Goal: Task Accomplishment & Management: Use online tool/utility

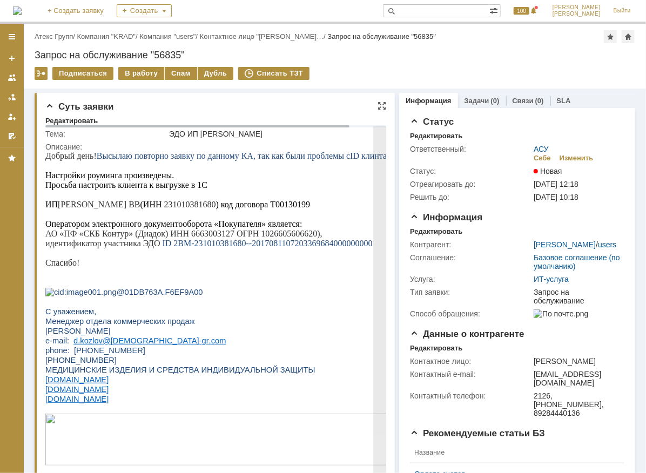
click at [169, 203] on span "231010381680" at bounding box center [190, 203] width 52 height 9
copy span "231010381680"
drag, startPoint x: 174, startPoint y: 250, endPoint x: 411, endPoint y: 250, distance: 236.7
click at [411, 248] on p "идентификатор участника ЭДО ID 2BM-231010381680--2017081107203369684000000000" at bounding box center [234, 243] width 378 height 10
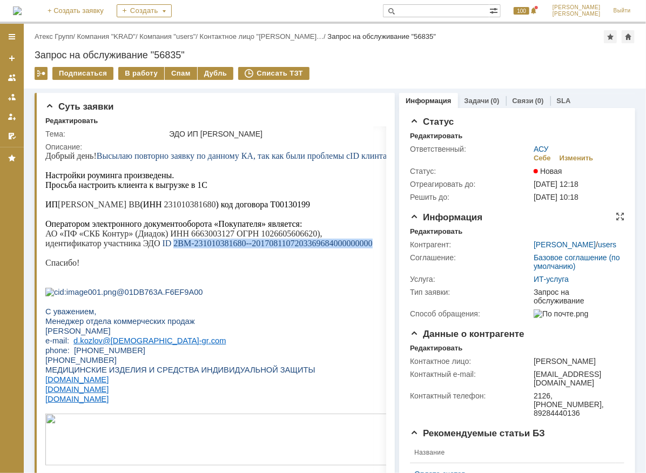
copy span "2BM-231010381680--2017081107203369684000000000"
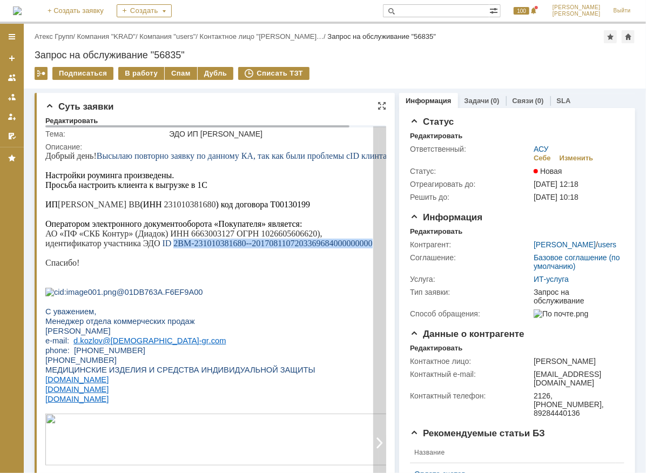
copy span "2BM-231010381680--2017081107203369684000000000"
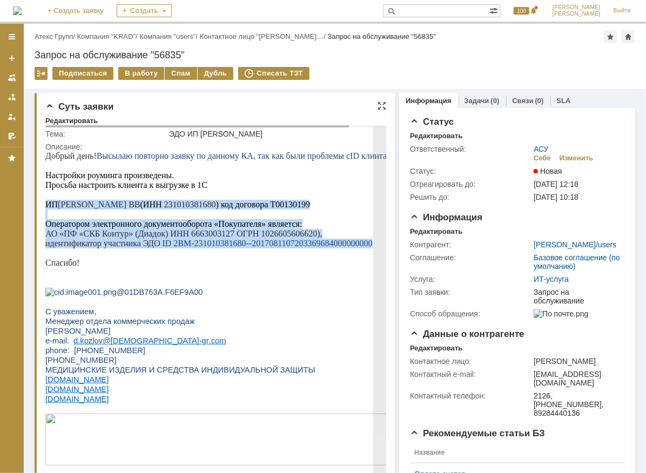
drag, startPoint x: 46, startPoint y: 204, endPoint x: 375, endPoint y: 251, distance: 332.0
click at [375, 251] on div "Добрый день! Высылаю повторно заявку по данному КА, так как были проблемы с ID …" at bounding box center [234, 420] width 378 height 539
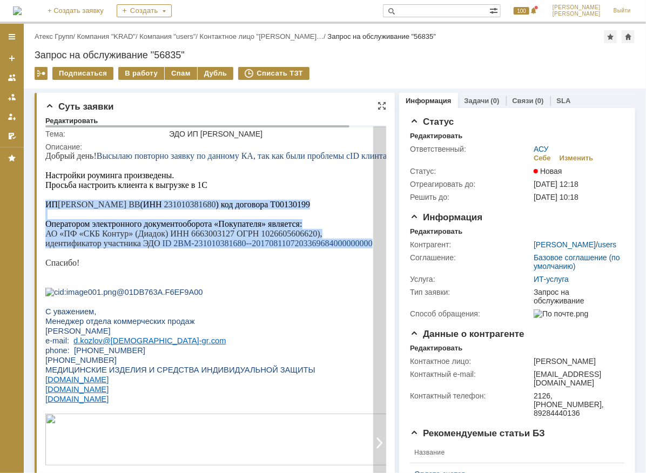
copy div "ИП [PERSON_NAME] ВВ (ИНН 231010381680 ) код договора Т00130199 Оператором элект…"
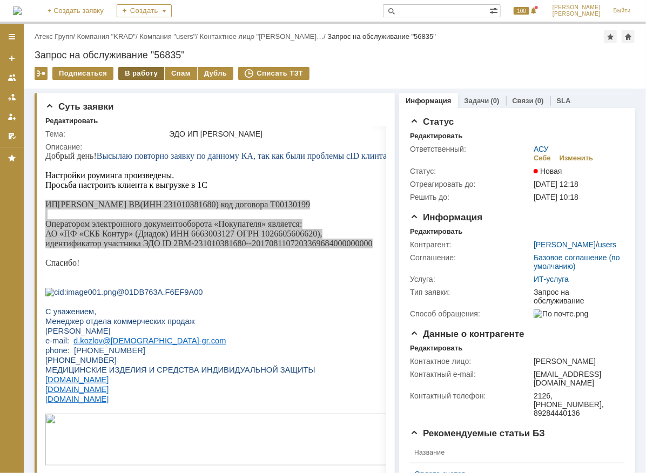
click at [143, 71] on div "В работу" at bounding box center [141, 73] width 46 height 13
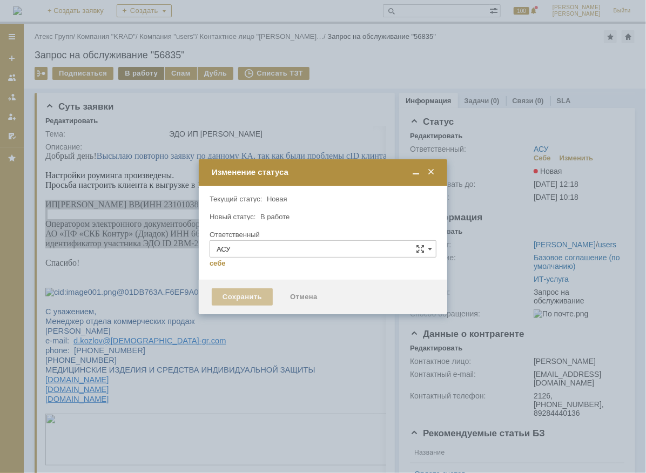
type input "[PERSON_NAME]"
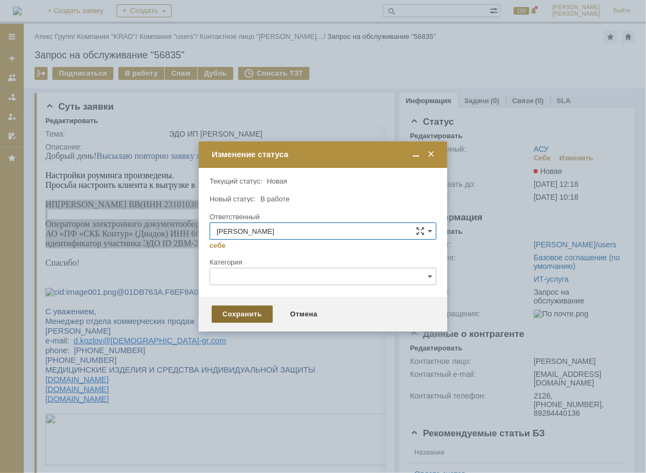
click at [245, 314] on div "Сохранить" at bounding box center [242, 314] width 61 height 17
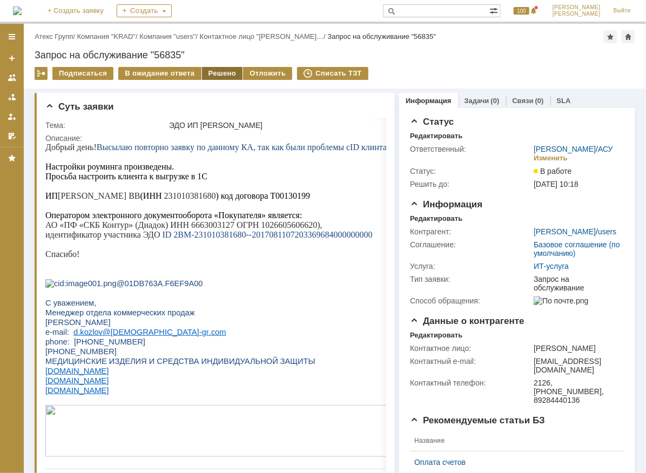
click at [220, 73] on div "Решено" at bounding box center [222, 73] width 41 height 13
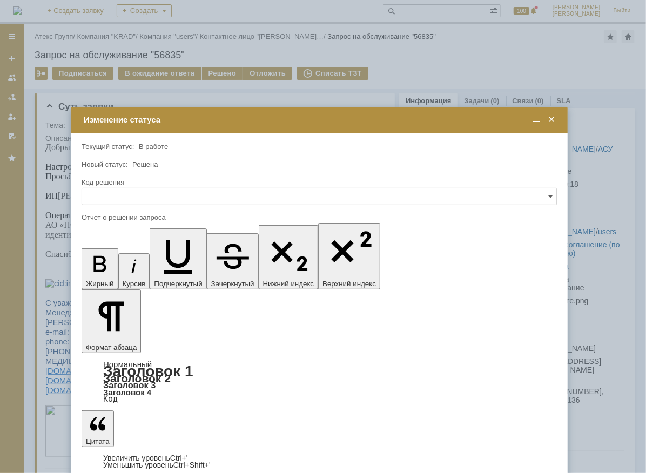
drag, startPoint x: 224, startPoint y: 3114, endPoint x: 268, endPoint y: 3108, distance: 44.2
drag, startPoint x: 437, startPoint y: 3122, endPoint x: 404, endPoint y: 3119, distance: 32.6
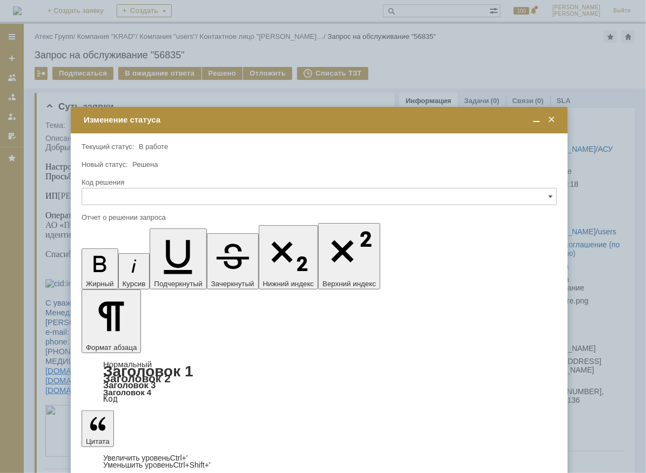
drag, startPoint x: 212, startPoint y: 3125, endPoint x: 179, endPoint y: 3128, distance: 33.1
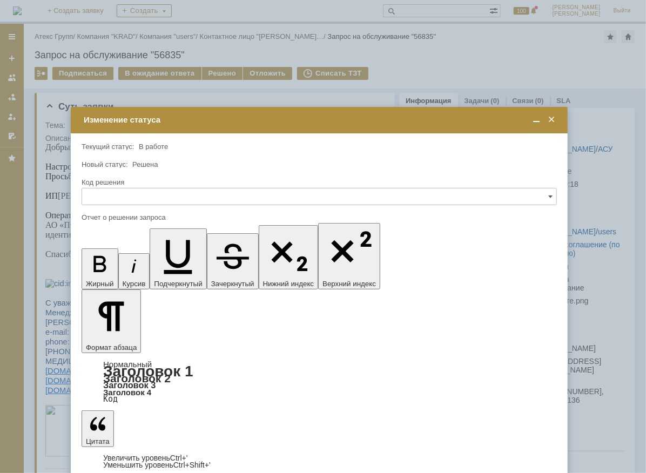
drag, startPoint x: 417, startPoint y: 3125, endPoint x: 298, endPoint y: 3115, distance: 119.3
drag, startPoint x: 112, startPoint y: 229, endPoint x: 37, endPoint y: 25, distance: 216.6
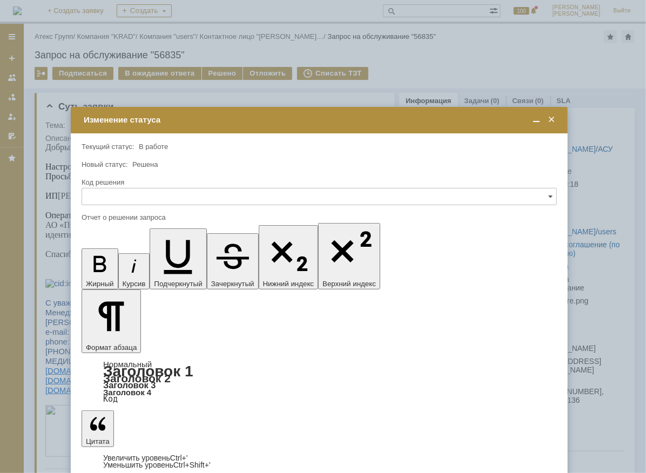
click at [164, 240] on icon "button" at bounding box center [178, 257] width 28 height 34
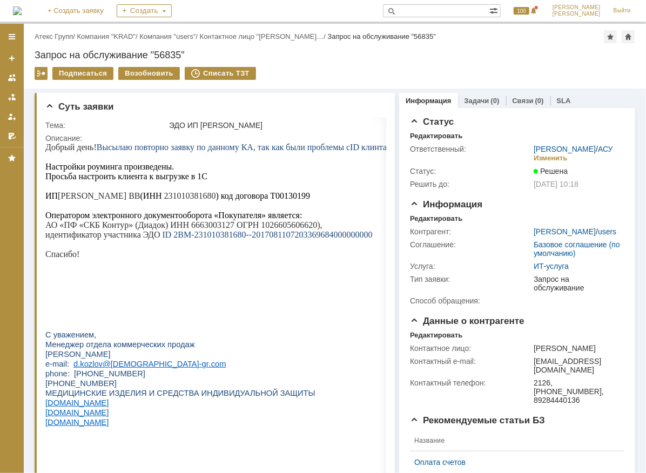
scroll to position [0, 0]
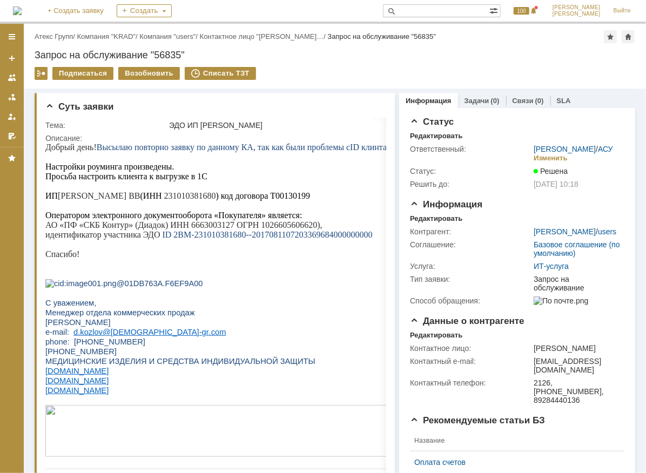
drag, startPoint x: 62, startPoint y: 32, endPoint x: 78, endPoint y: 25, distance: 18.2
click at [62, 32] on link "Атекс Групп" at bounding box center [54, 36] width 38 height 8
